Goal: Task Accomplishment & Management: Manage account settings

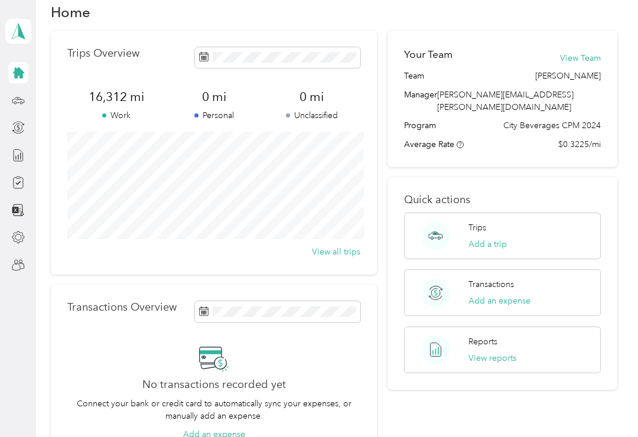
scroll to position [15, 0]
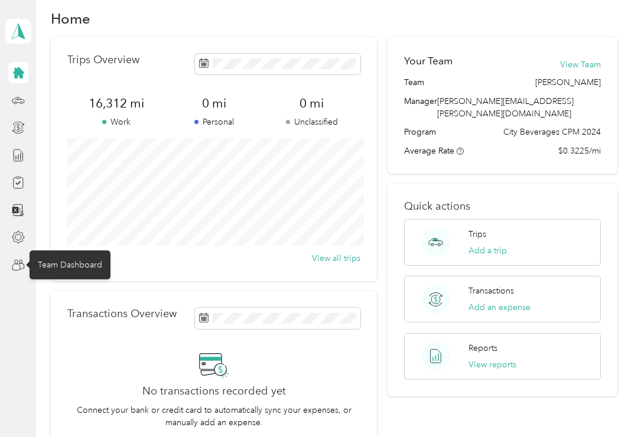
click at [45, 265] on div "Team Dashboard" at bounding box center [70, 265] width 81 height 29
click at [13, 268] on icon at bounding box center [18, 265] width 13 height 13
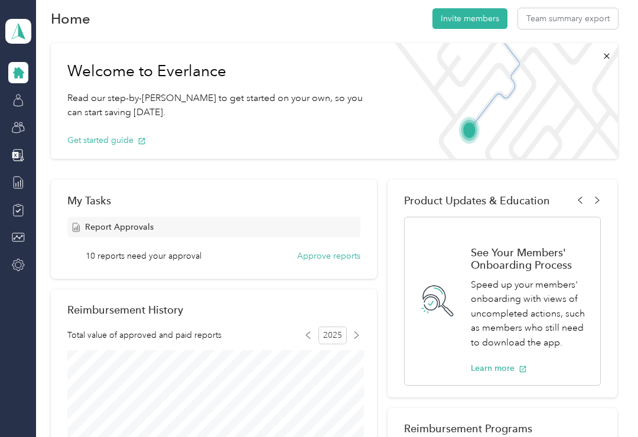
click at [330, 254] on button "Approve reports" at bounding box center [328, 256] width 63 height 12
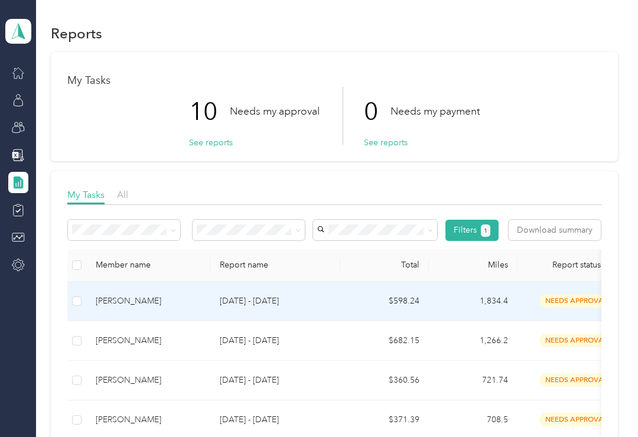
click at [131, 300] on div "[PERSON_NAME]" at bounding box center [148, 301] width 105 height 13
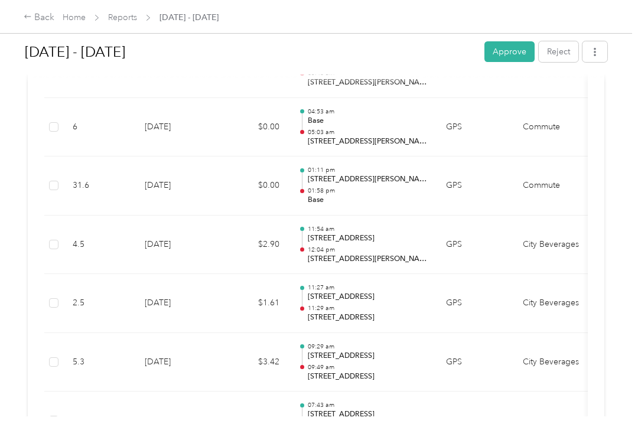
scroll to position [1153, 0]
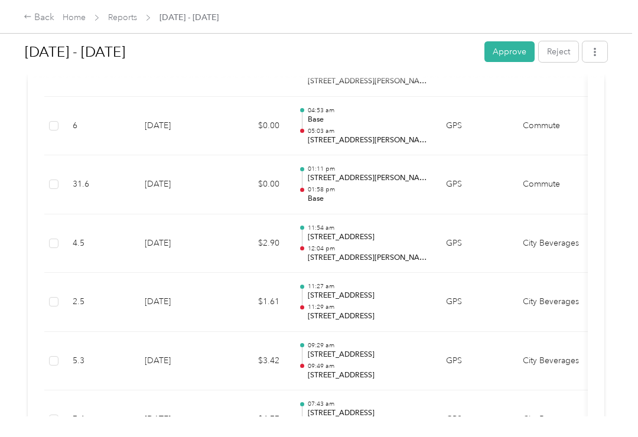
click at [578, 215] on td "City Beverages" at bounding box center [558, 244] width 89 height 59
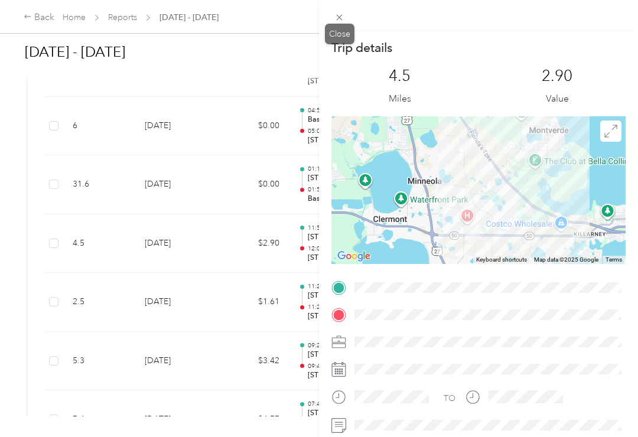
click at [339, 17] on icon at bounding box center [340, 17] width 10 height 10
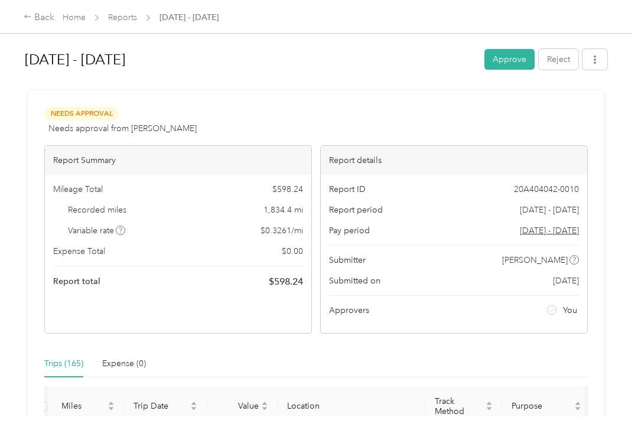
scroll to position [0, 0]
click at [521, 60] on button "Approve" at bounding box center [510, 59] width 50 height 21
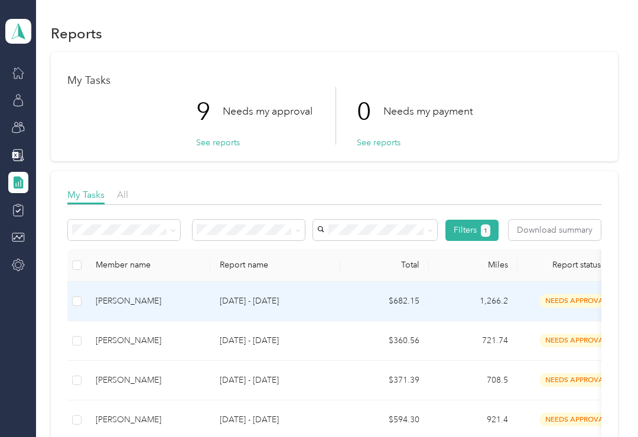
click at [232, 304] on p "[DATE] - [DATE]" at bounding box center [275, 301] width 111 height 13
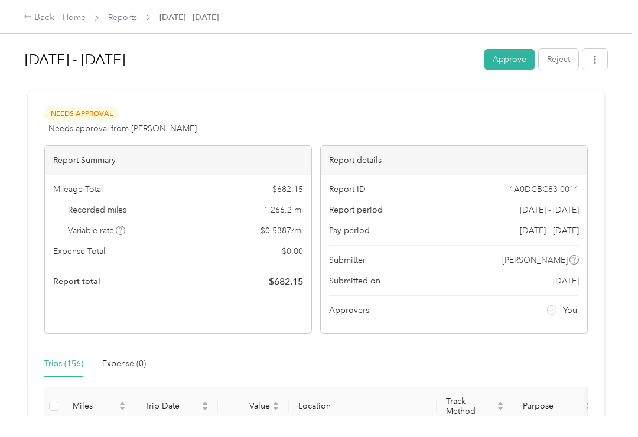
click at [517, 60] on button "Approve" at bounding box center [510, 59] width 50 height 21
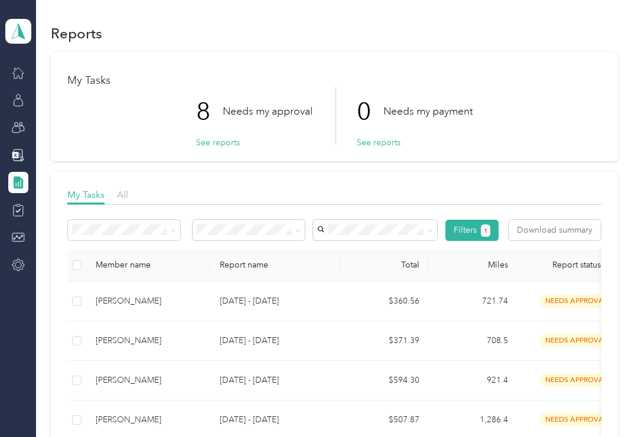
click at [200, 307] on div "[PERSON_NAME]" at bounding box center [148, 301] width 105 height 13
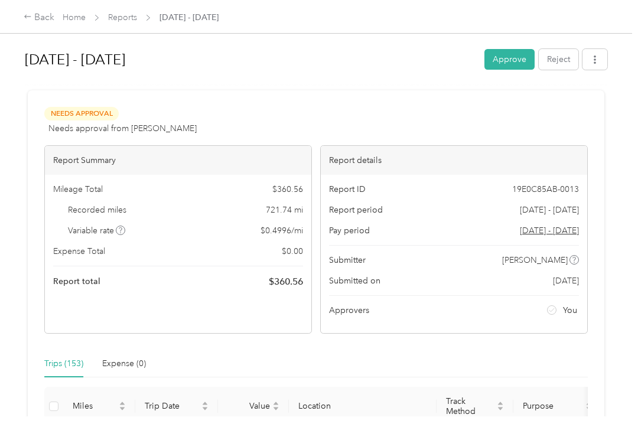
click at [517, 58] on button "Approve" at bounding box center [510, 59] width 50 height 21
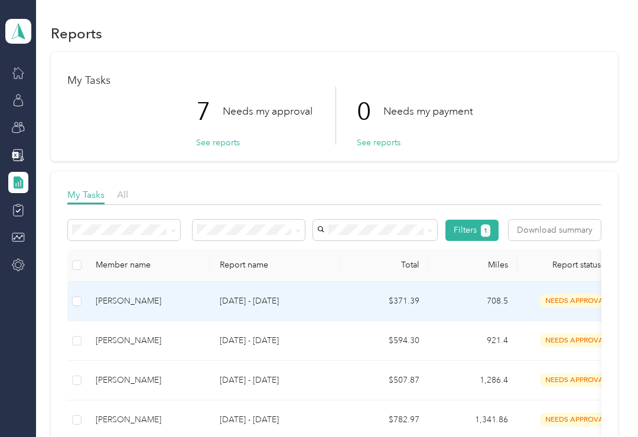
click at [172, 307] on div "[PERSON_NAME]" at bounding box center [148, 301] width 105 height 13
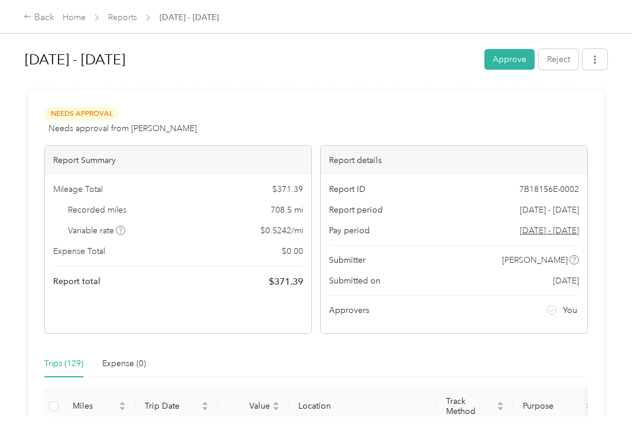
click at [515, 65] on button "Approve" at bounding box center [510, 59] width 50 height 21
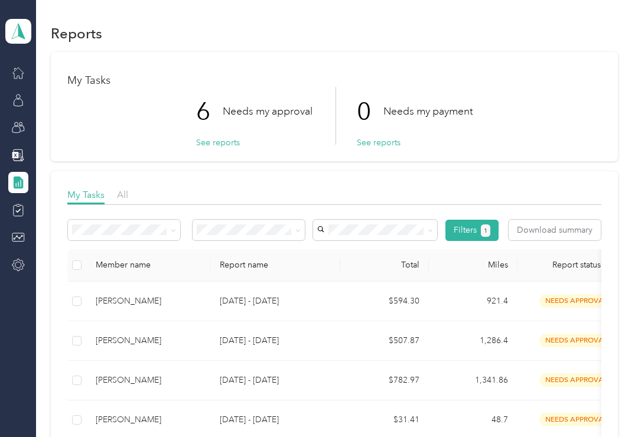
click at [130, 306] on div "[PERSON_NAME]" at bounding box center [148, 301] width 105 height 13
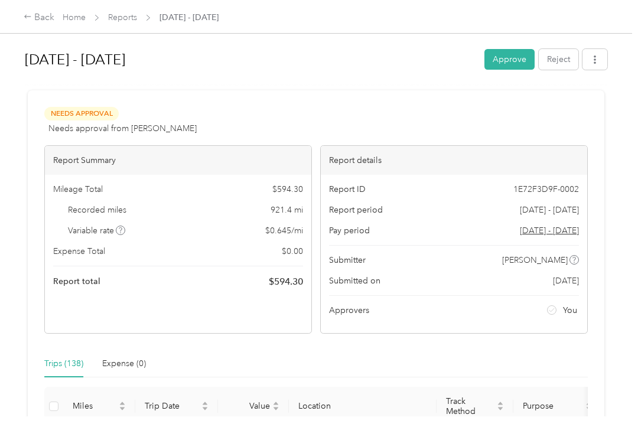
click at [569, 63] on button "Reject" at bounding box center [559, 59] width 40 height 21
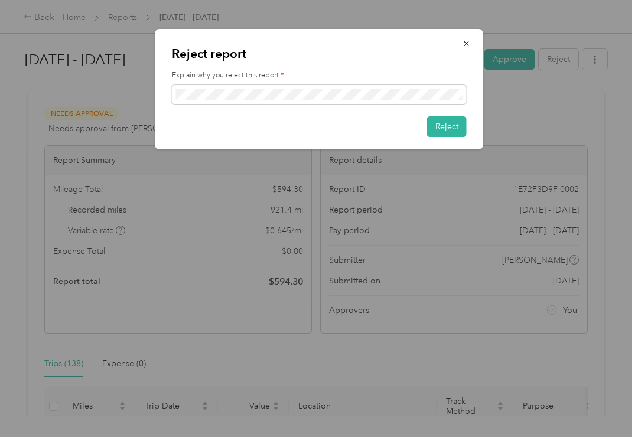
click at [449, 126] on button "Reject" at bounding box center [447, 126] width 40 height 21
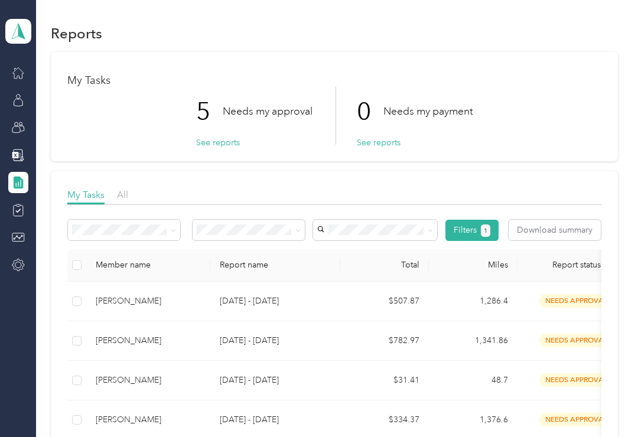
click at [130, 298] on div "[PERSON_NAME]" at bounding box center [148, 301] width 105 height 13
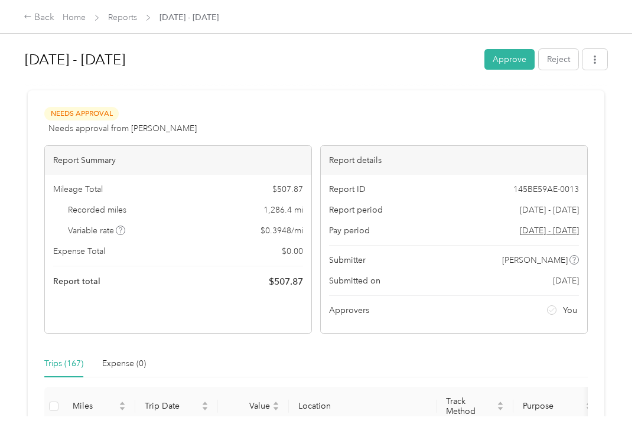
click at [524, 53] on button "Approve" at bounding box center [510, 59] width 50 height 21
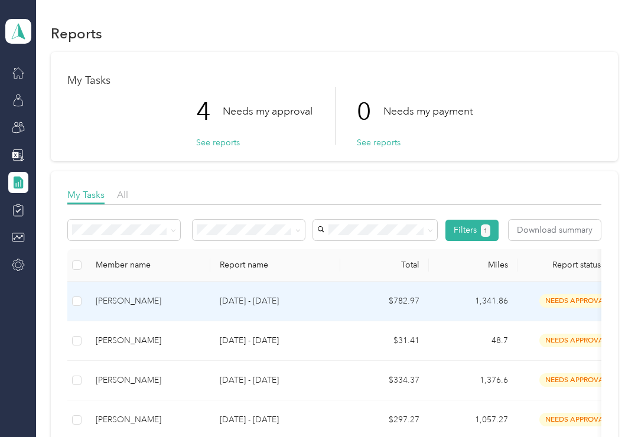
click at [177, 308] on td "[PERSON_NAME]" at bounding box center [148, 302] width 124 height 40
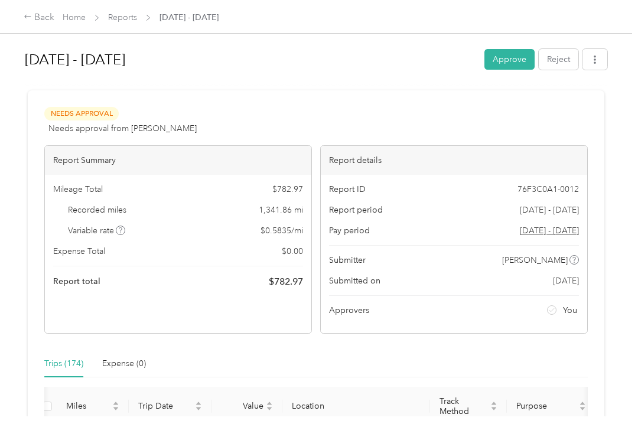
click at [519, 58] on button "Approve" at bounding box center [510, 59] width 50 height 21
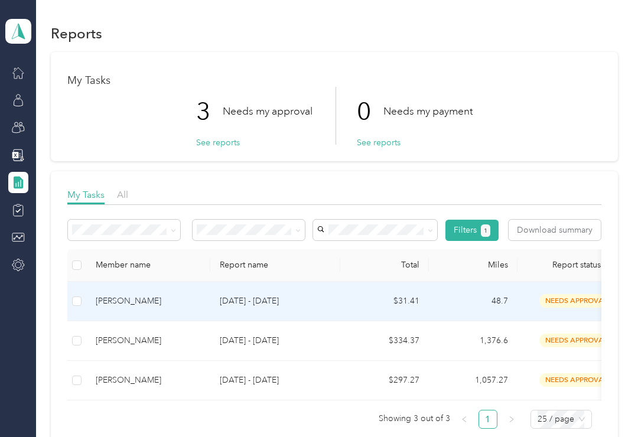
click at [236, 302] on p "[DATE] - [DATE]" at bounding box center [275, 301] width 111 height 13
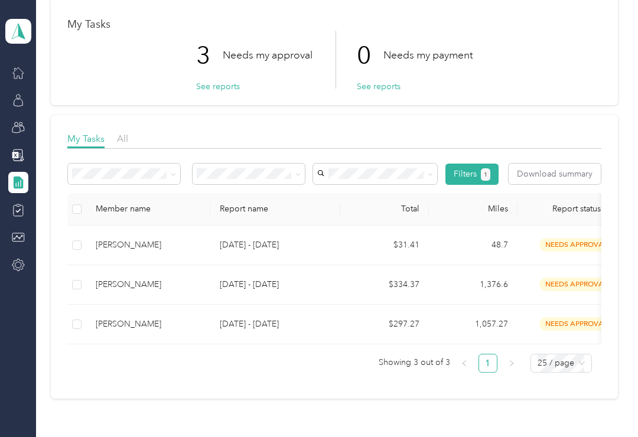
scroll to position [62, 0]
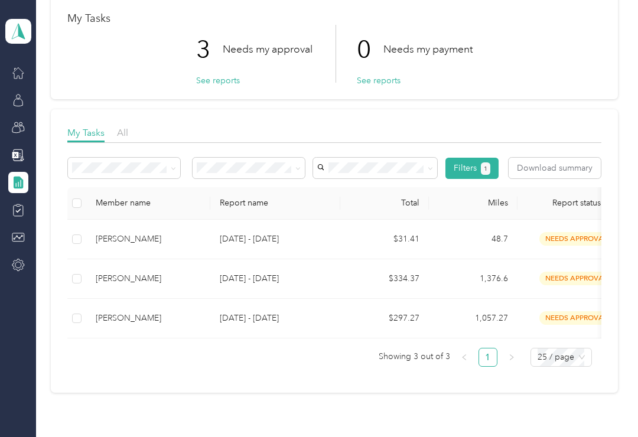
click at [233, 280] on p "[DATE] - [DATE]" at bounding box center [275, 278] width 111 height 13
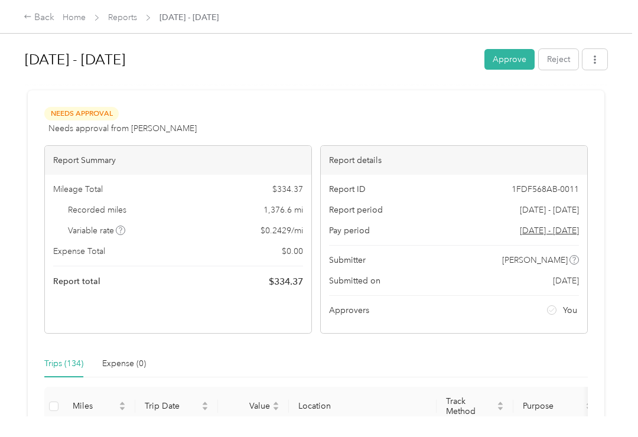
click at [516, 63] on button "Approve" at bounding box center [510, 59] width 50 height 21
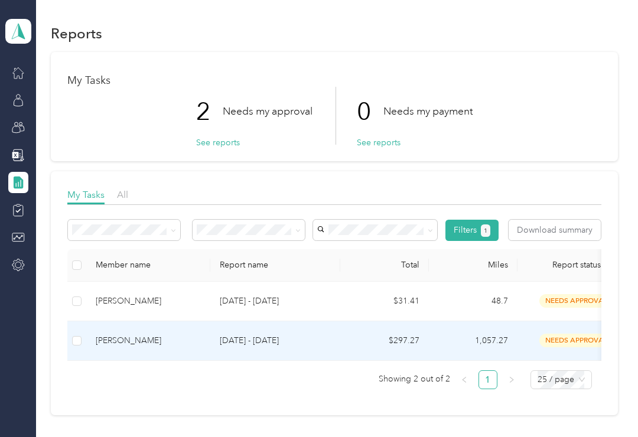
click at [149, 340] on div "[PERSON_NAME]" at bounding box center [148, 341] width 105 height 13
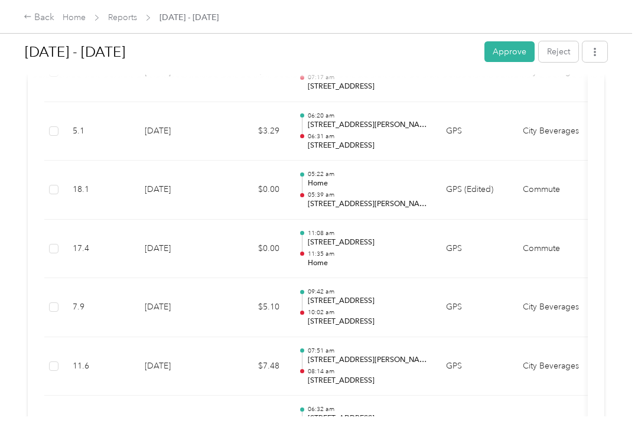
scroll to position [1034, 0]
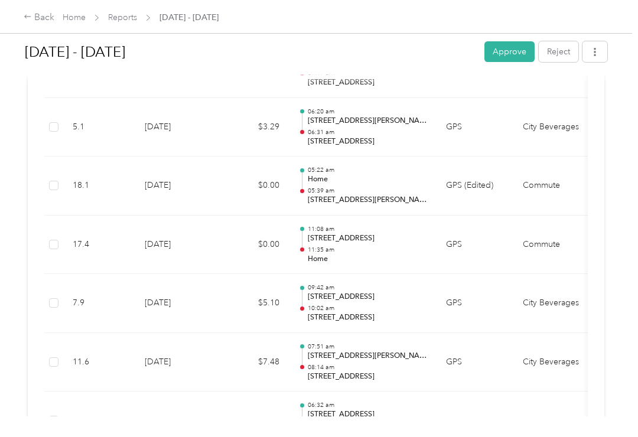
click at [514, 53] on button "Approve" at bounding box center [510, 51] width 50 height 21
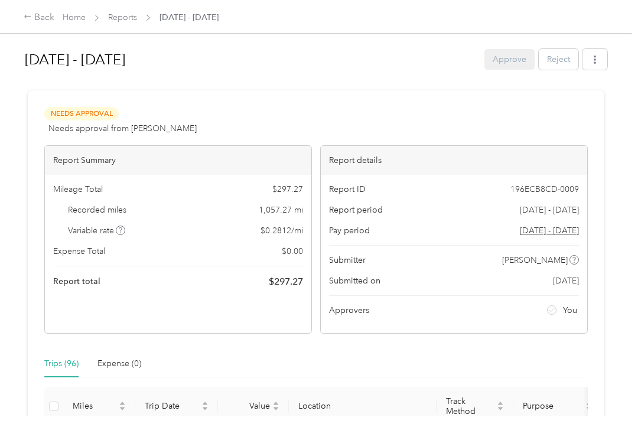
scroll to position [0, 0]
